Goal: Task Accomplishment & Management: Manage account settings

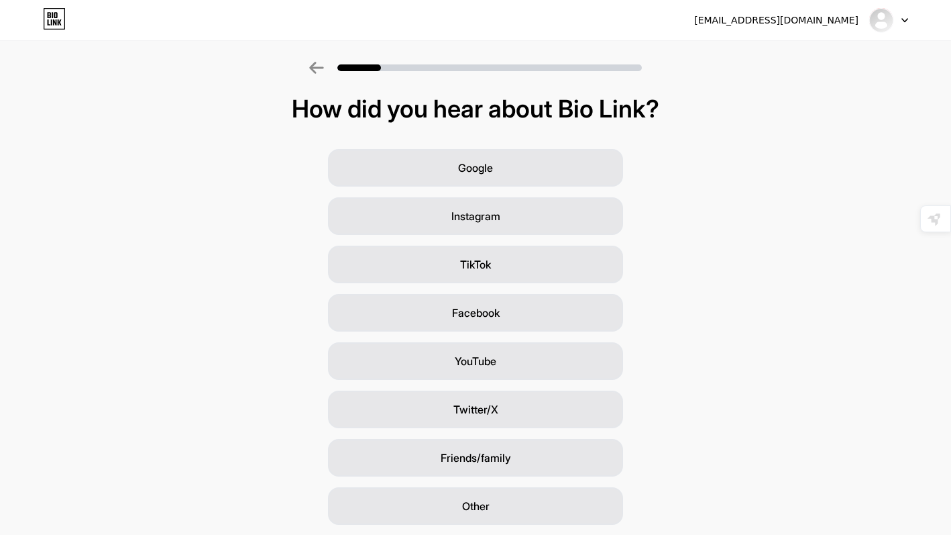
click at [863, 32] on div "[EMAIL_ADDRESS][DOMAIN_NAME]" at bounding box center [801, 20] width 214 height 24
click at [899, 34] on div "[EMAIL_ADDRESS][DOMAIN_NAME] Logout" at bounding box center [475, 20] width 951 height 40
click at [904, 22] on icon at bounding box center [905, 20] width 7 height 5
click at [763, 58] on li "Logout" at bounding box center [824, 55] width 166 height 36
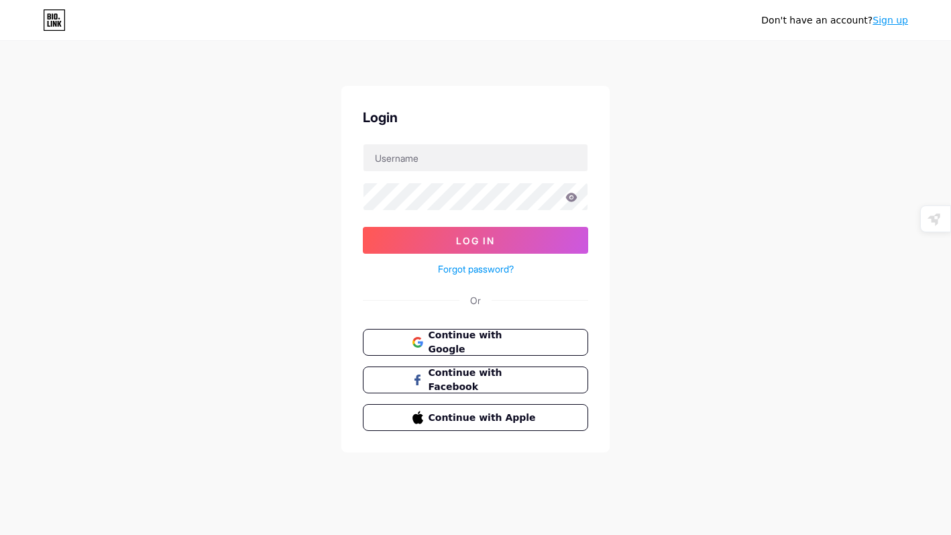
click at [897, 27] on div "Don't have an account? Sign up" at bounding box center [834, 20] width 147 height 14
click at [893, 11] on div "Don't have an account? Sign up" at bounding box center [834, 19] width 147 height 21
click at [894, 24] on link "Sign up" at bounding box center [891, 20] width 36 height 11
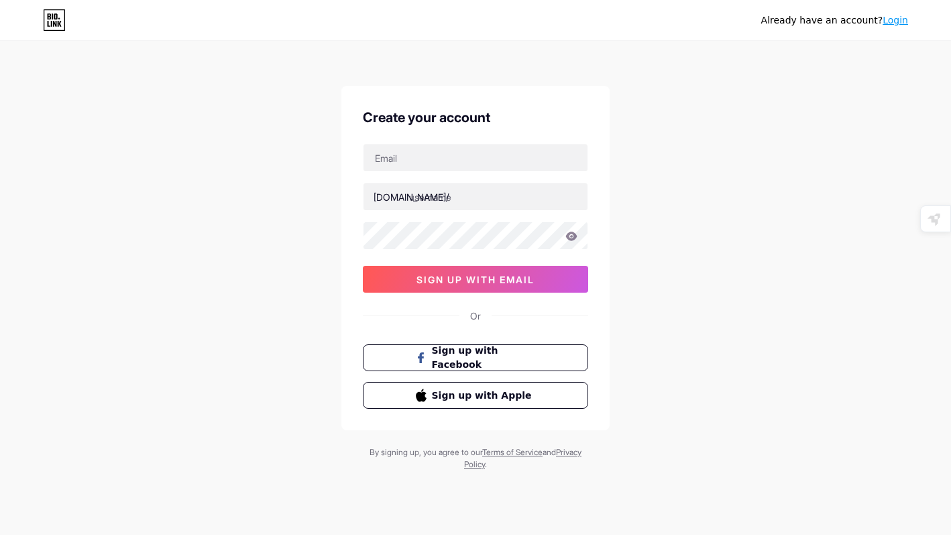
click at [899, 18] on link "Login" at bounding box center [895, 20] width 25 height 11
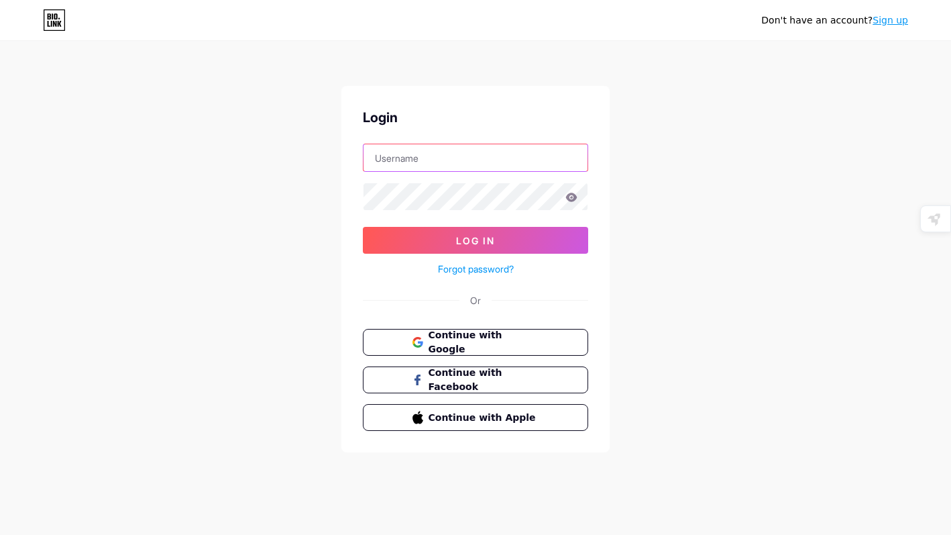
click at [478, 165] on input "text" at bounding box center [476, 157] width 224 height 27
type input "[EMAIL_ADDRESS][DOMAIN_NAME]"
